Goal: Task Accomplishment & Management: Manage account settings

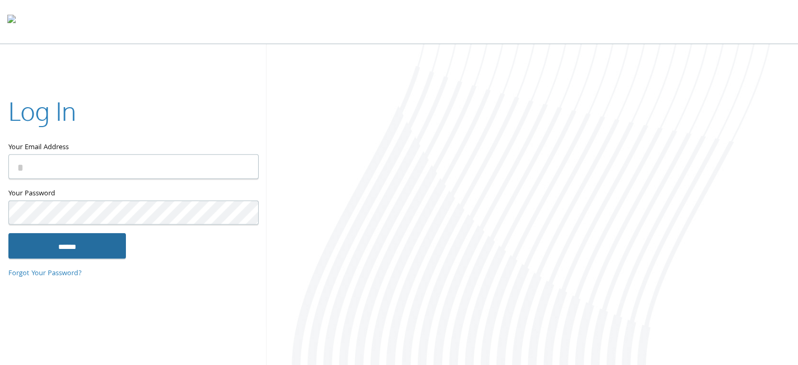
type input "**********"
click at [88, 241] on input "******" at bounding box center [67, 245] width 118 height 25
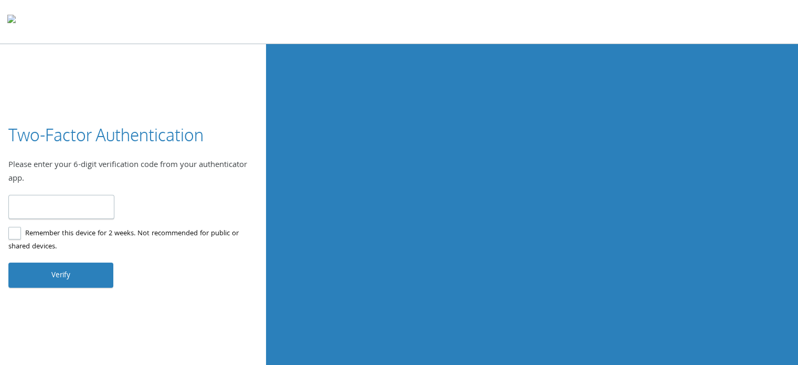
type input "******"
